Goal: Task Accomplishment & Management: Use online tool/utility

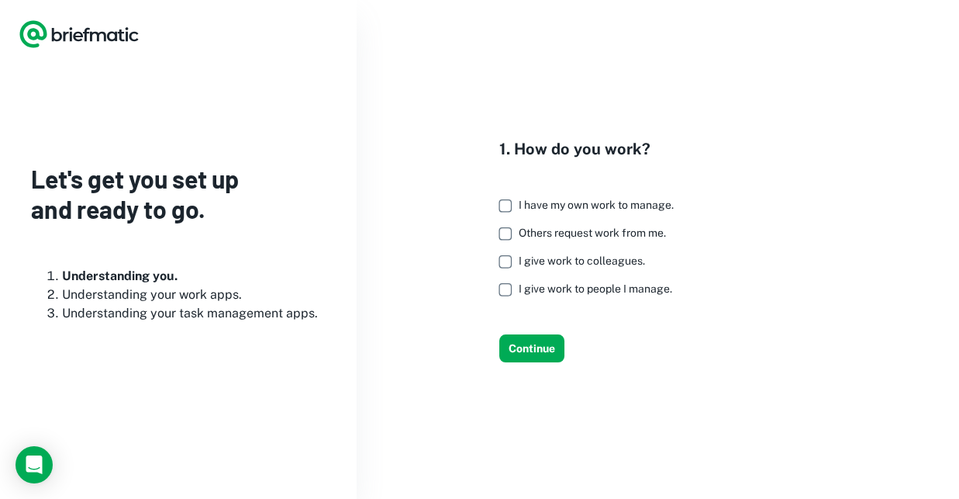
click at [554, 205] on span "I have my own work to manage." at bounding box center [596, 205] width 155 height 12
click at [539, 345] on button "Continue" at bounding box center [531, 348] width 65 height 28
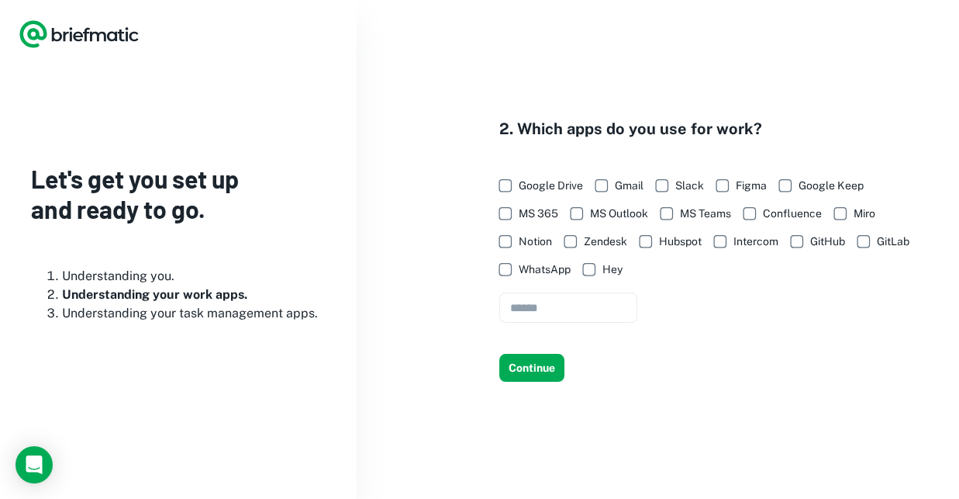
click at [540, 343] on div "2. Which apps do you use for work? Google Drive Gmail Slack Figma Google Keep M…" at bounding box center [657, 249] width 565 height 264
click at [541, 374] on button "Continue" at bounding box center [531, 368] width 65 height 28
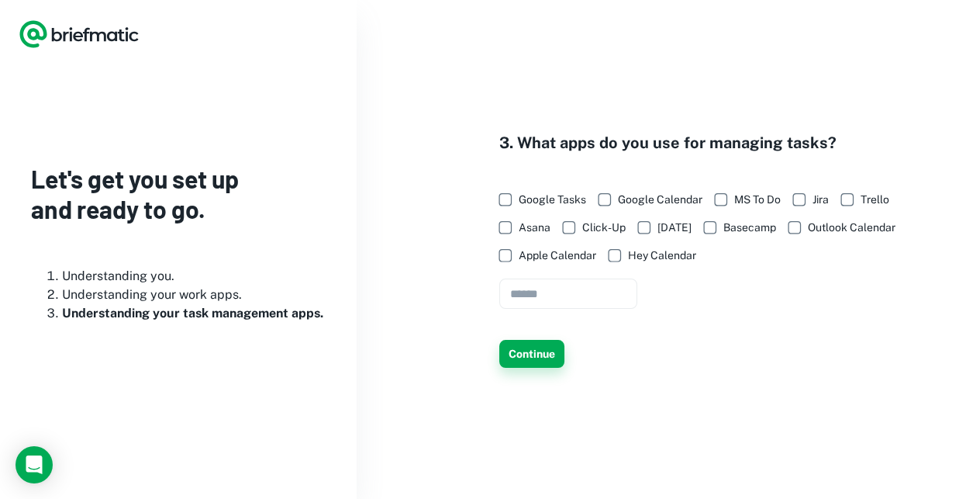
click at [544, 340] on div "3. What apps do you use for managing tasks? Google Tasks Google Calendar MS To …" at bounding box center [657, 249] width 565 height 237
click at [541, 357] on button "Continue" at bounding box center [531, 354] width 65 height 28
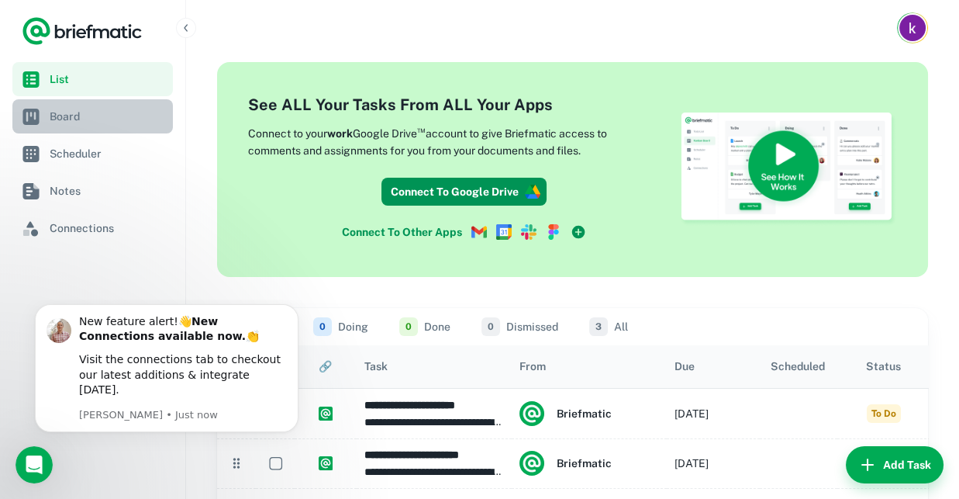
click at [92, 121] on span "Board" at bounding box center [108, 116] width 117 height 17
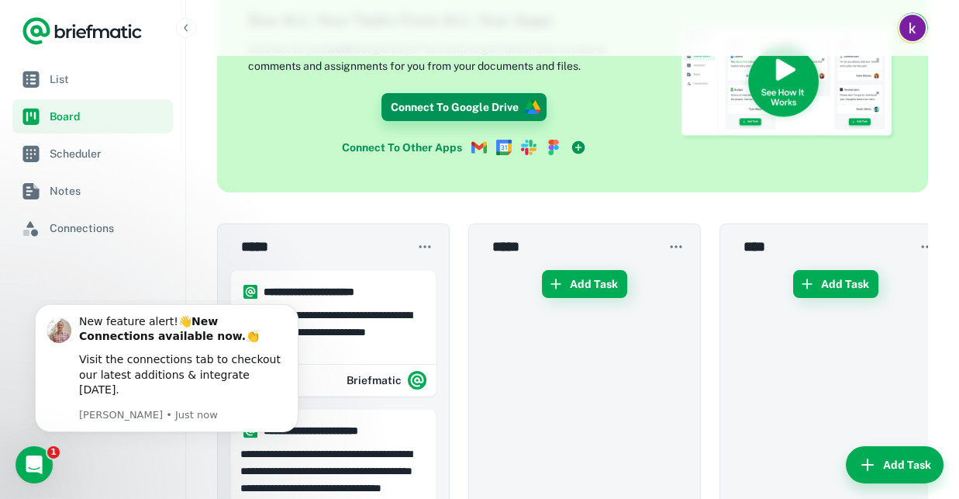
scroll to position [84, 0]
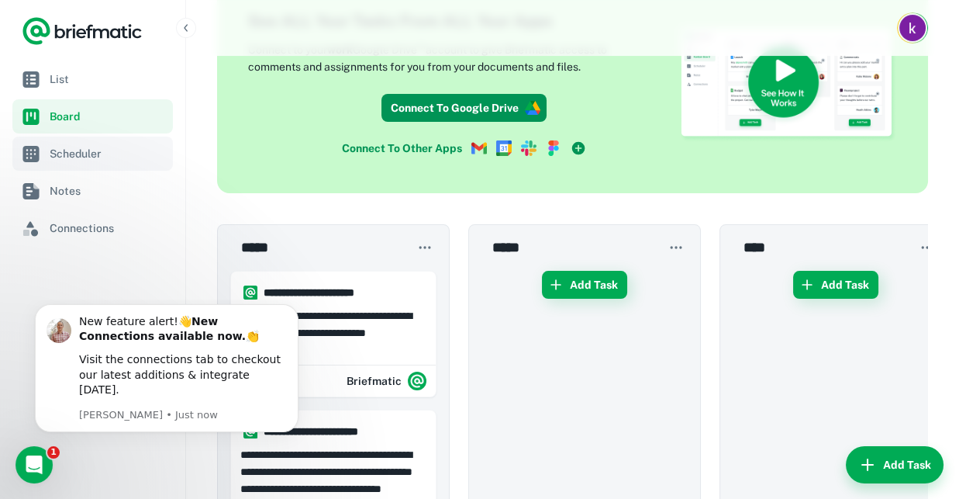
click at [61, 154] on span "Scheduler" at bounding box center [108, 153] width 117 height 17
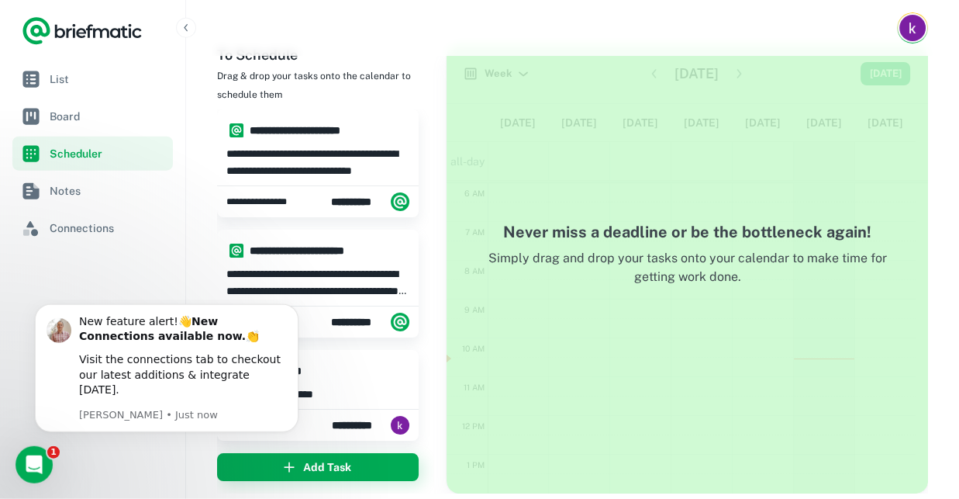
scroll to position [30, 0]
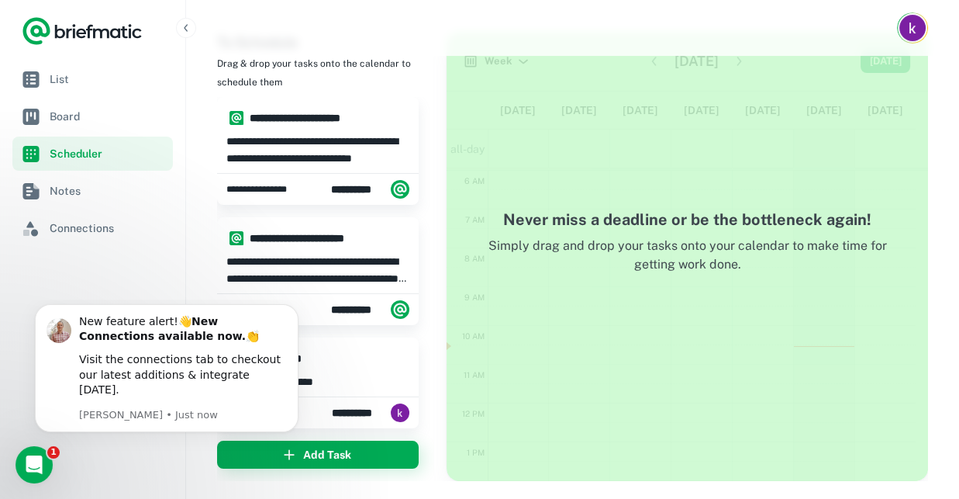
click at [730, 215] on h4 "Never miss a deadline or be the bottleneck again!" at bounding box center [688, 219] width 420 height 23
click at [96, 186] on span "Notes" at bounding box center [108, 190] width 117 height 17
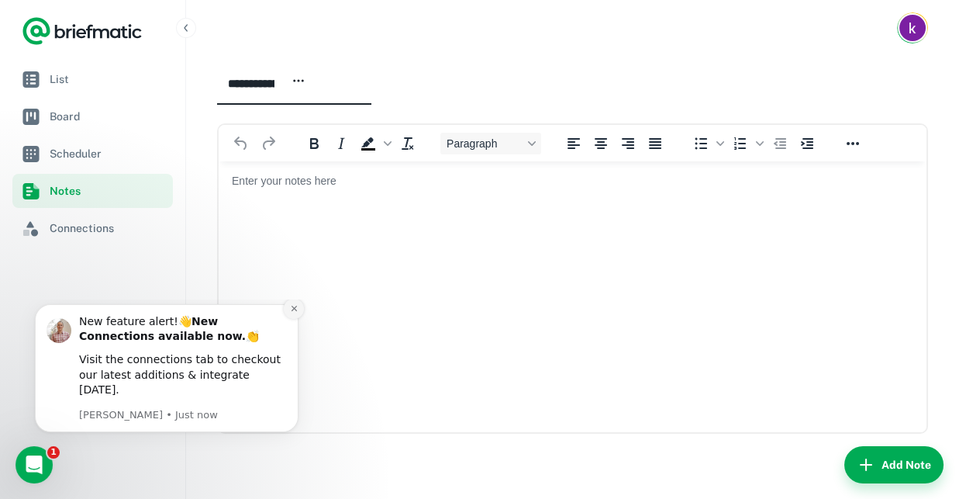
click at [295, 311] on icon "Dismiss notification" at bounding box center [293, 308] width 5 height 5
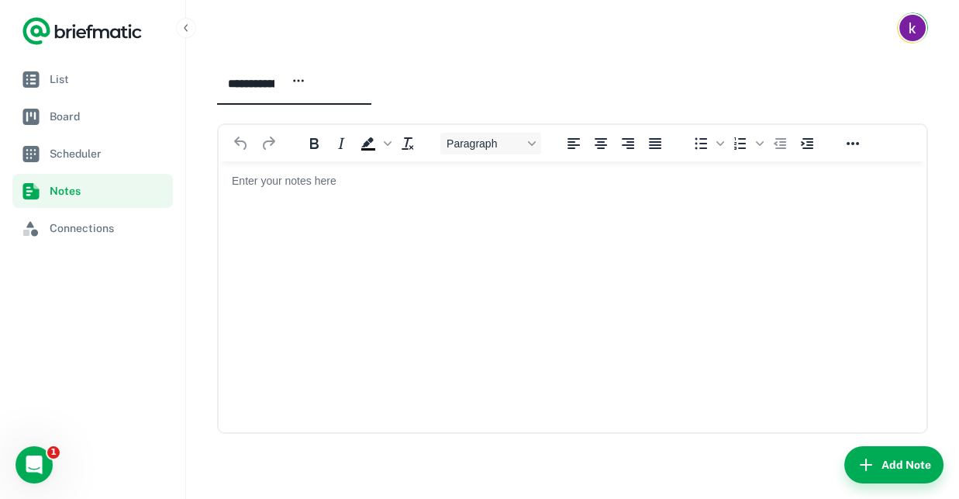
click at [306, 85] on icon "button" at bounding box center [299, 81] width 14 height 14
click at [469, 78] on div at bounding box center [479, 249] width 959 height 499
click at [107, 165] on link "Scheduler" at bounding box center [92, 153] width 161 height 34
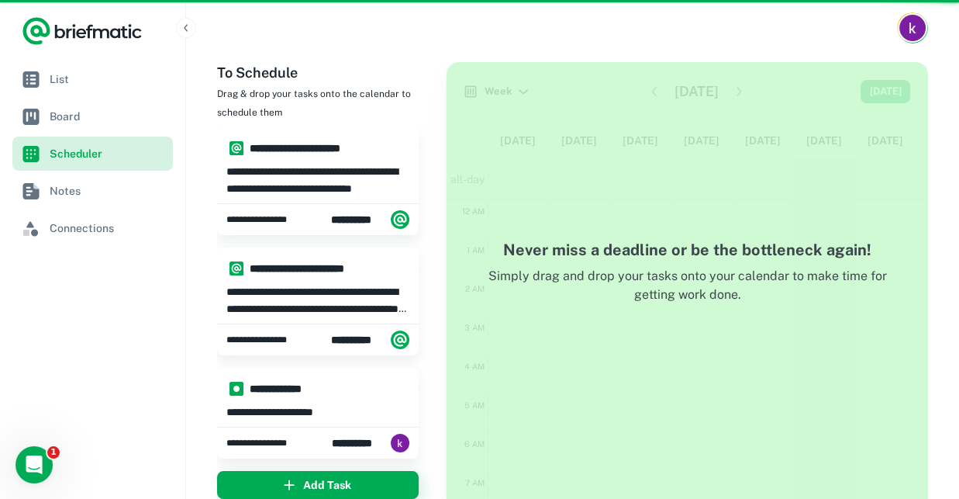
scroll to position [233, 0]
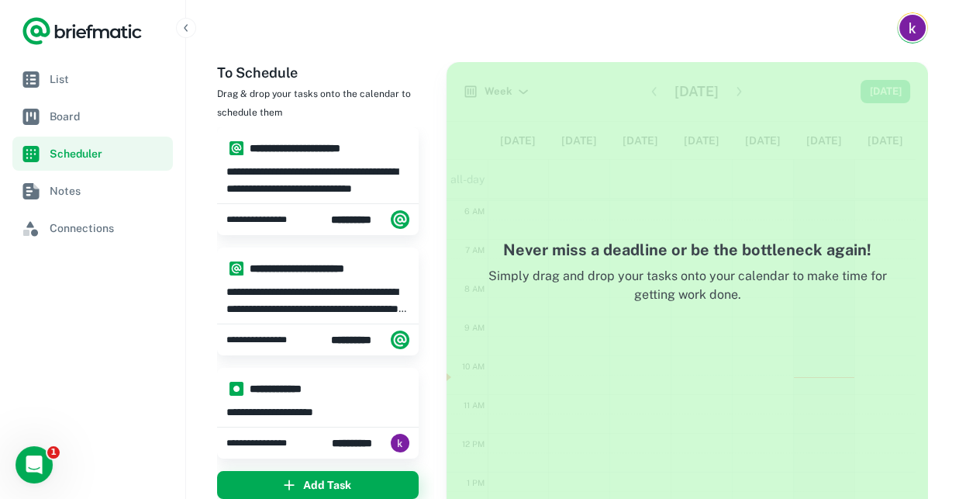
click at [623, 187] on div "Never miss a deadline or be the bottleneck again! Simply drag and drop your tas…" at bounding box center [688, 286] width 482 height 449
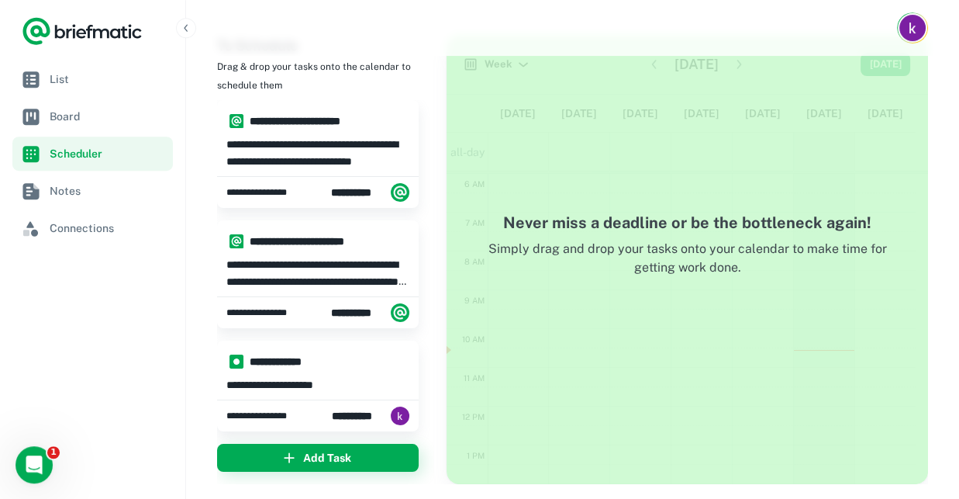
scroll to position [0, 0]
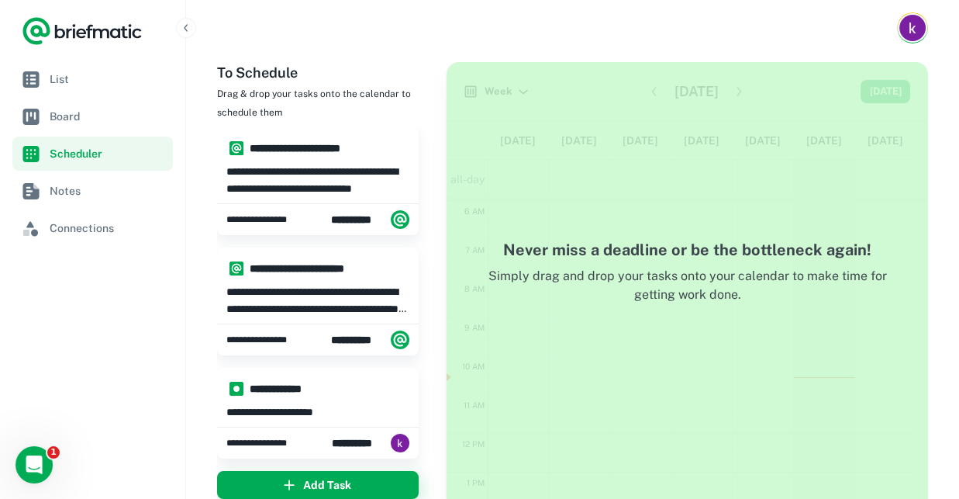
click at [666, 236] on div "Never miss a deadline or be the bottleneck again! Simply drag and drop your tas…" at bounding box center [688, 286] width 482 height 449
click at [56, 84] on span "List" at bounding box center [108, 79] width 117 height 17
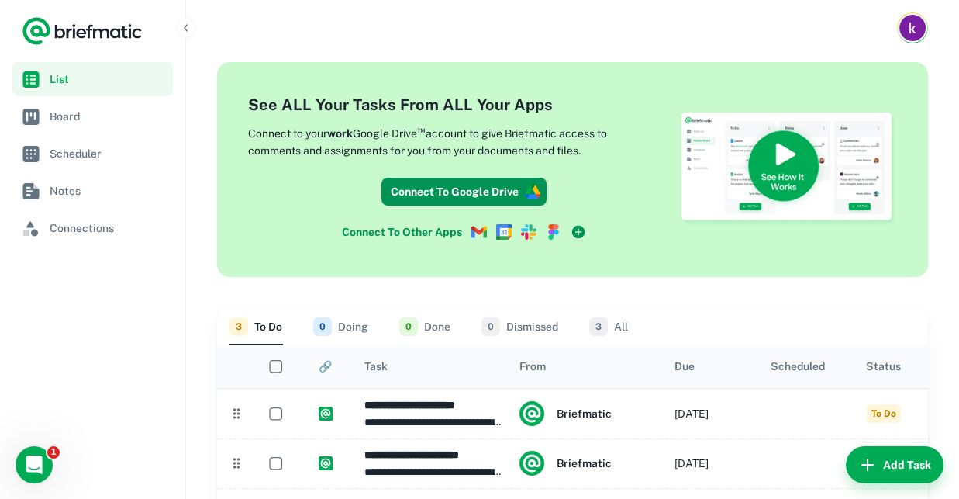
click at [606, 331] on span "3" at bounding box center [598, 326] width 19 height 19
click at [595, 331] on span "3" at bounding box center [598, 326] width 19 height 19
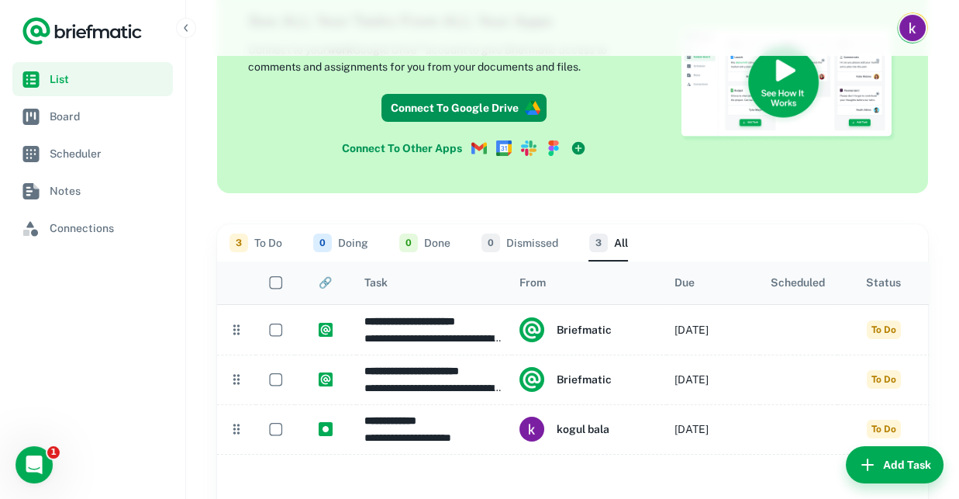
click at [82, 378] on nav "List Board Scheduler Notes Connections" at bounding box center [92, 280] width 185 height 437
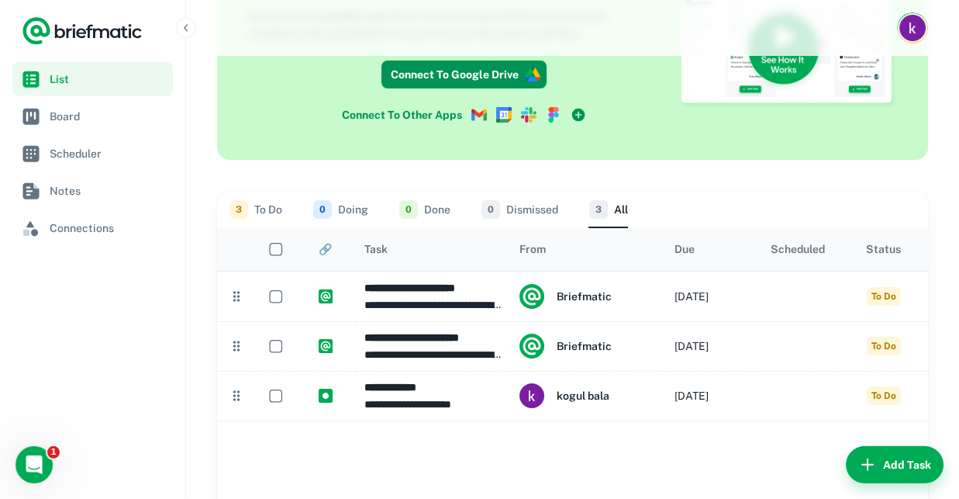
scroll to position [167, 0]
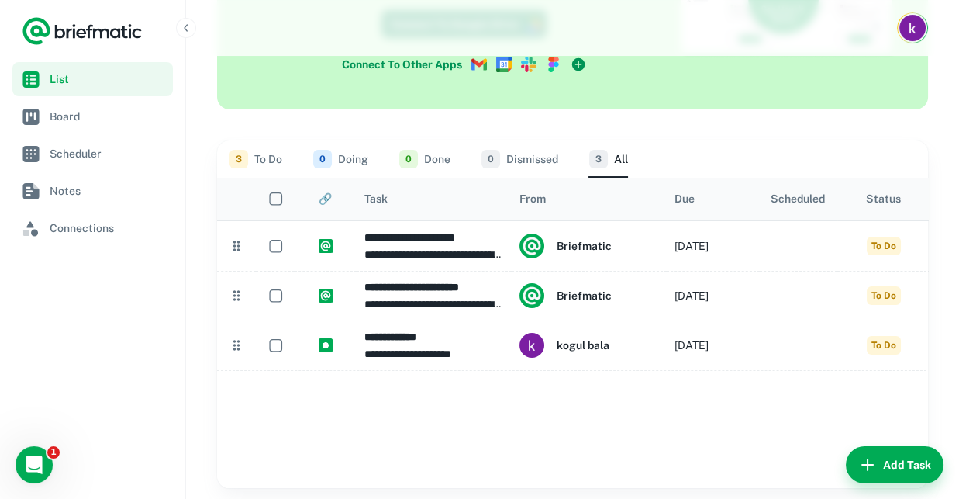
click at [250, 158] on button "3 To Do" at bounding box center [256, 158] width 53 height 37
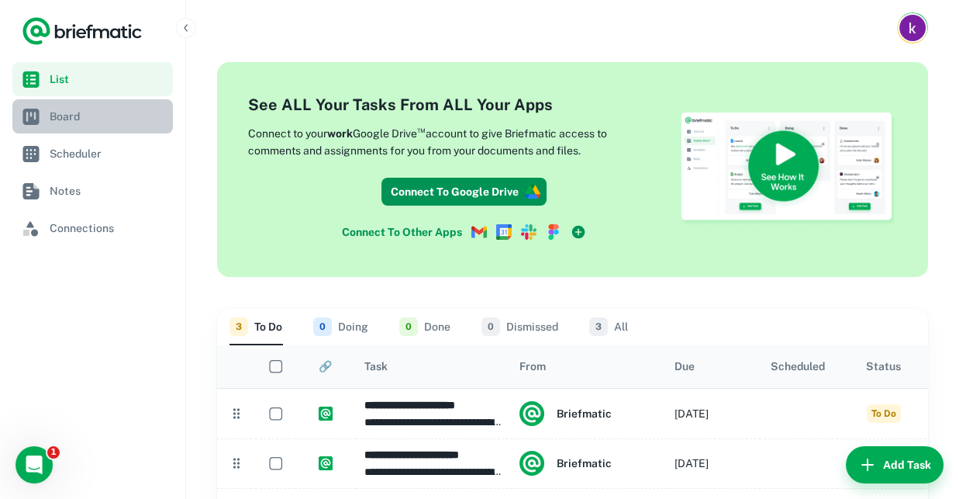
click at [43, 115] on link "Board" at bounding box center [92, 116] width 161 height 34
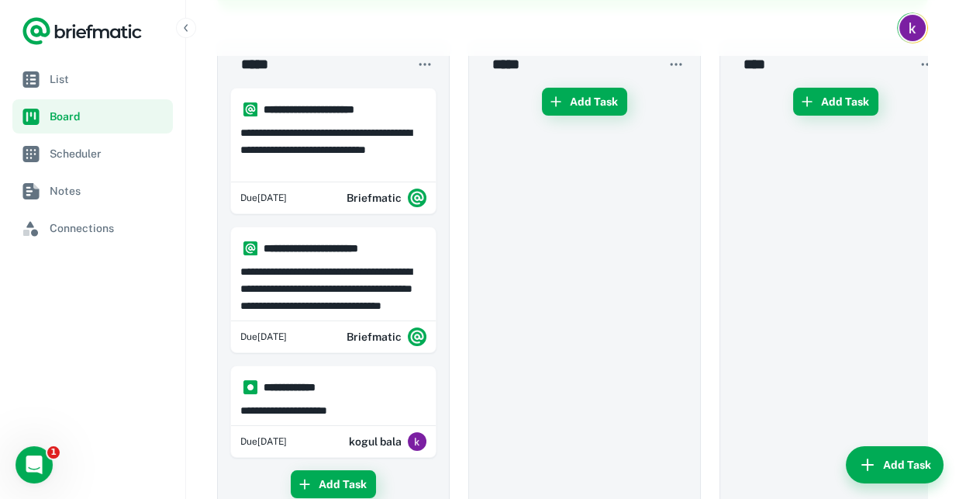
scroll to position [269, 0]
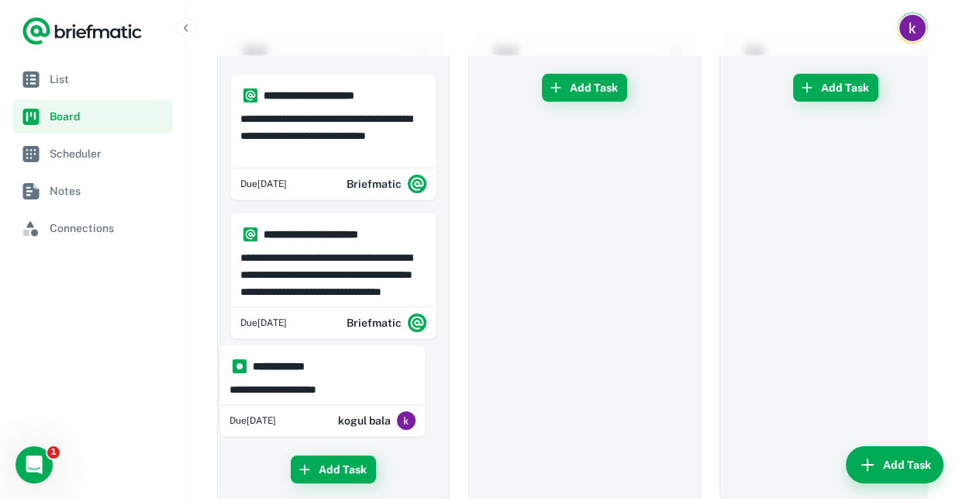
drag, startPoint x: 316, startPoint y: 416, endPoint x: 304, endPoint y: 392, distance: 27.1
click at [305, 392] on div "**********" at bounding box center [333, 283] width 206 height 433
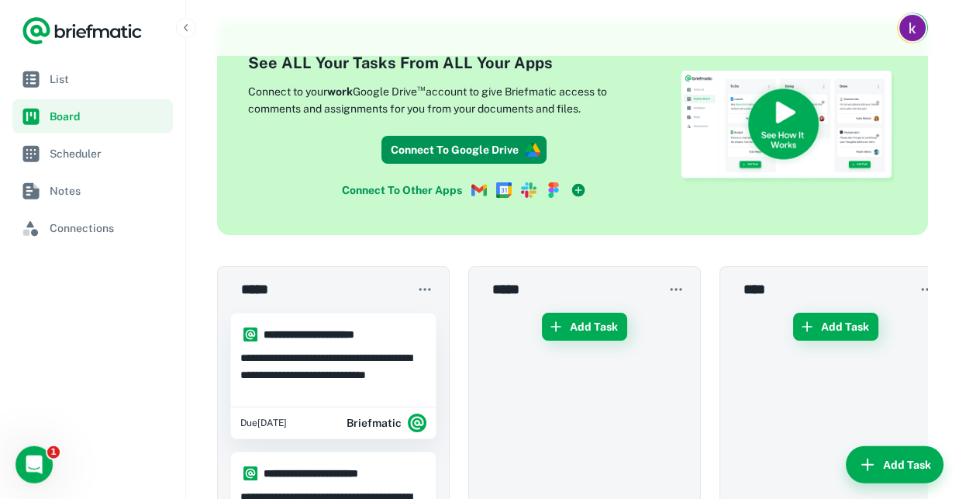
scroll to position [0, 0]
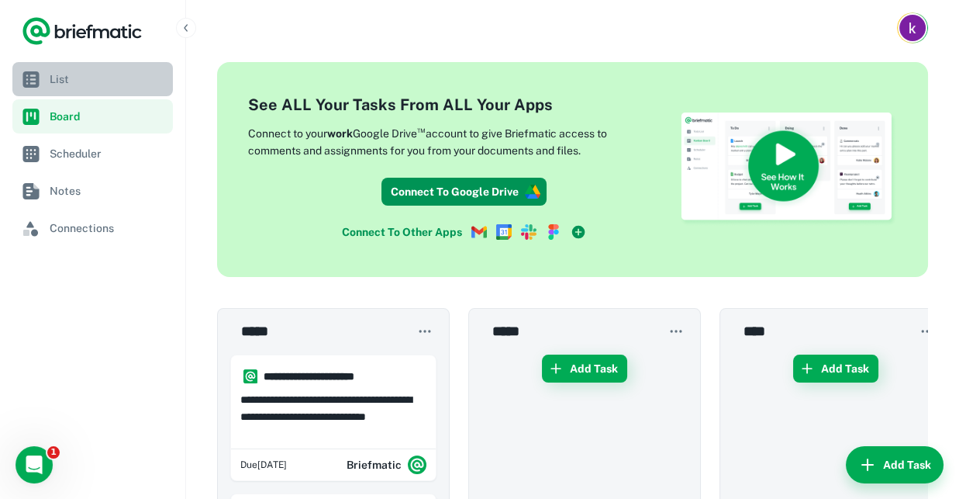
click at [34, 67] on link "List" at bounding box center [92, 79] width 161 height 34
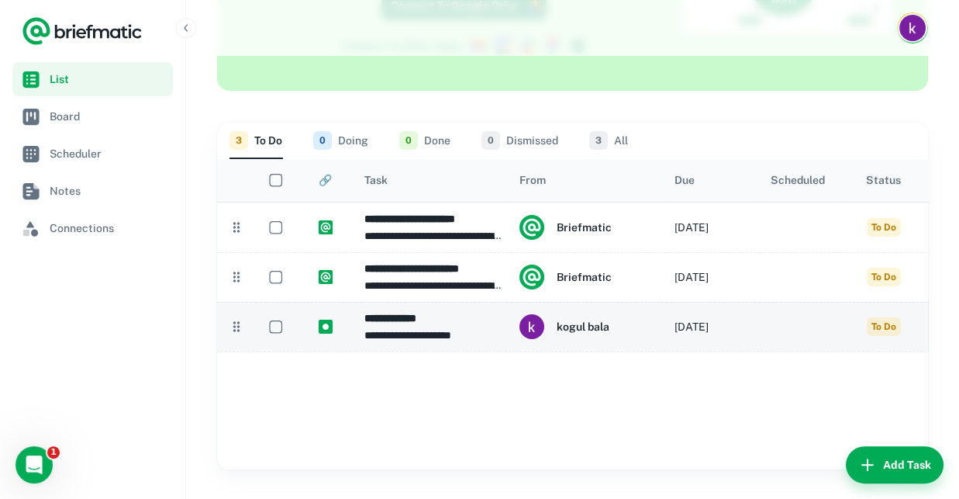
scroll to position [218, 0]
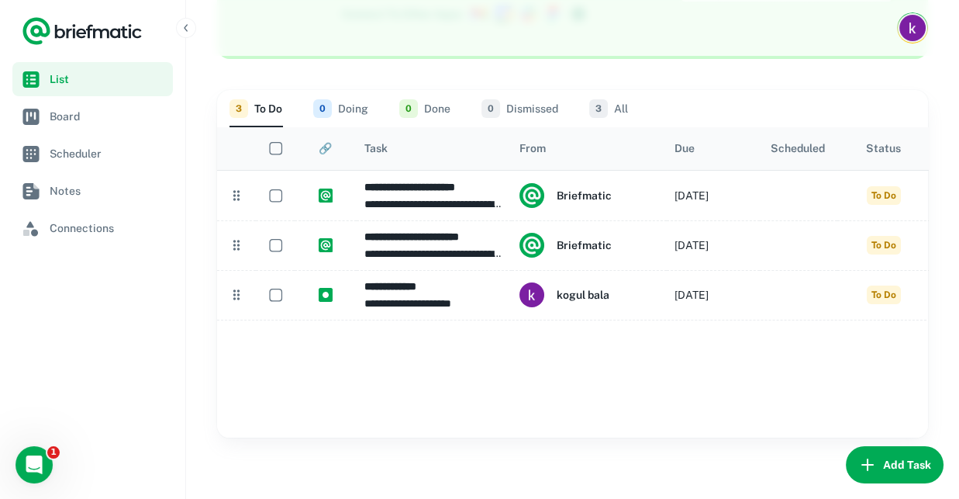
click at [904, 463] on button "Add Task" at bounding box center [895, 464] width 98 height 37
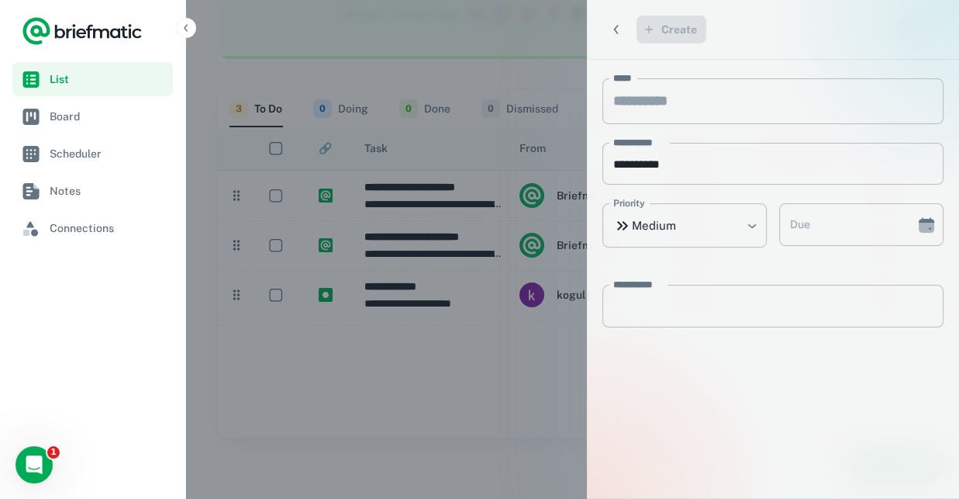
click at [435, 384] on div at bounding box center [479, 249] width 959 height 499
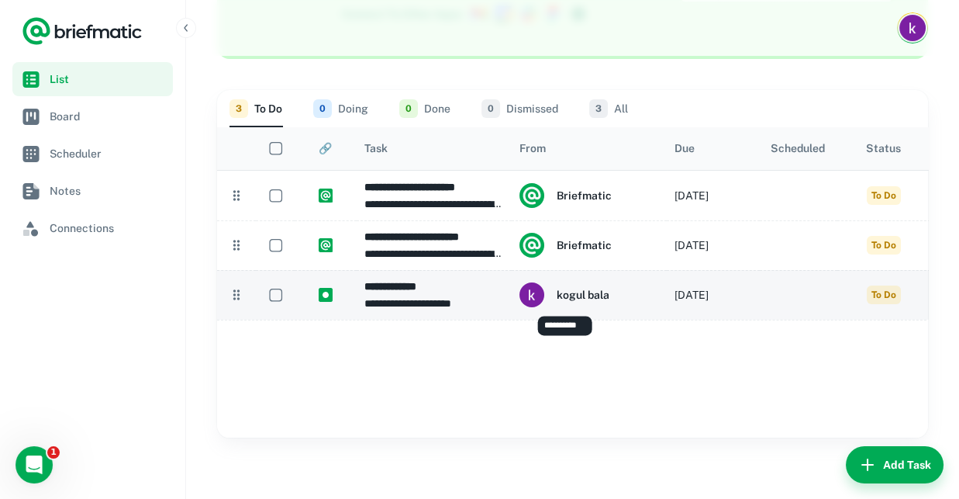
click at [588, 295] on h6 "kogul bala" at bounding box center [583, 294] width 53 height 17
type input "**********"
type textarea "**********"
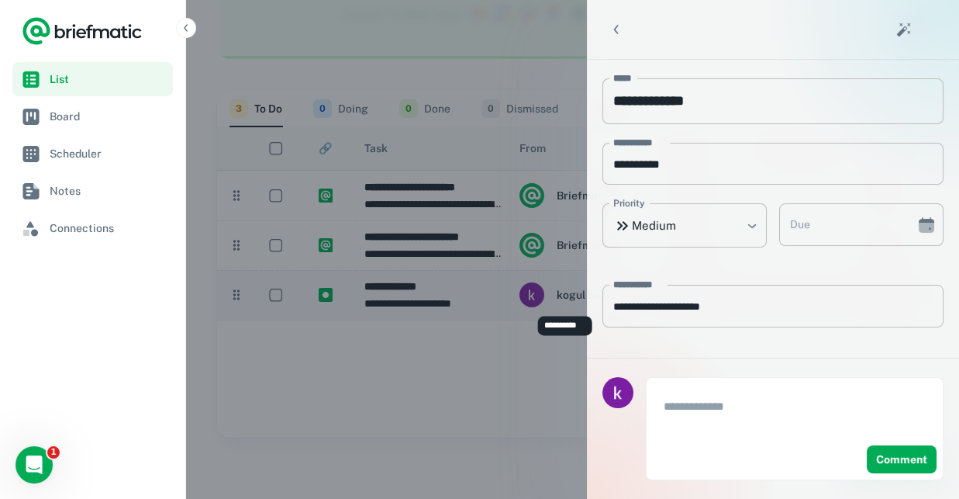
type input "**********"
click at [552, 332] on div at bounding box center [479, 249] width 959 height 499
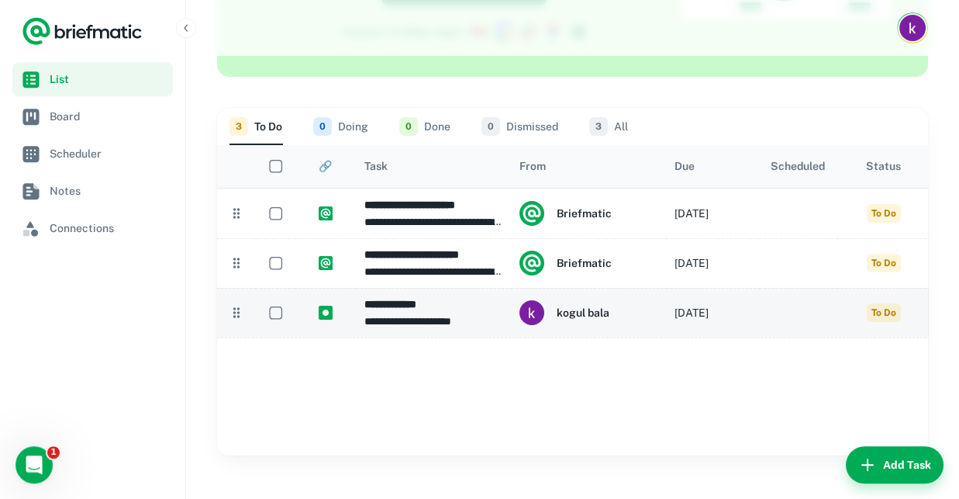
scroll to position [218, 0]
